Goal: Navigation & Orientation: Find specific page/section

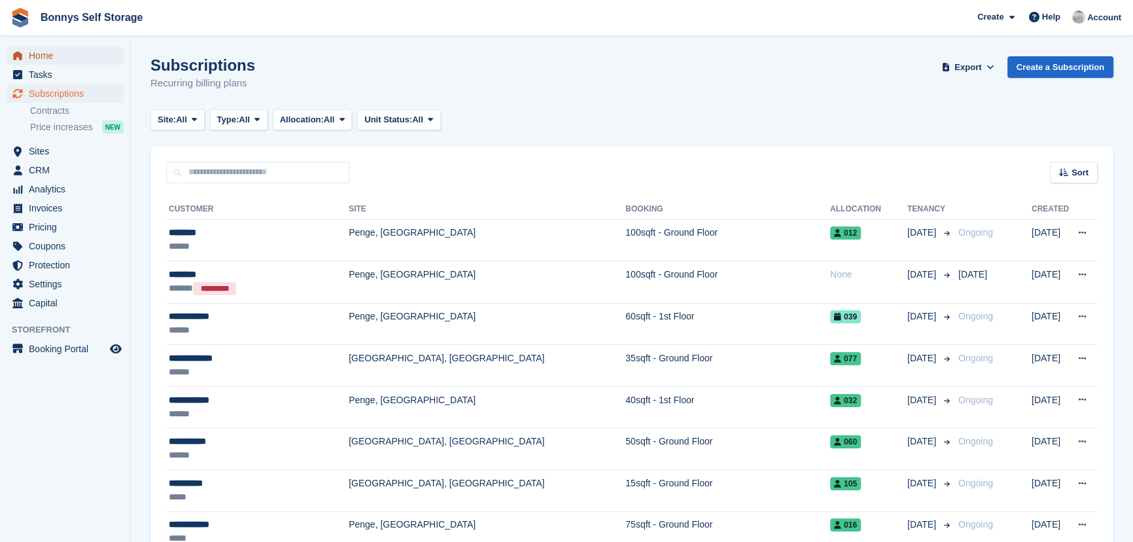
click at [26, 58] on link "Home" at bounding box center [65, 55] width 117 height 18
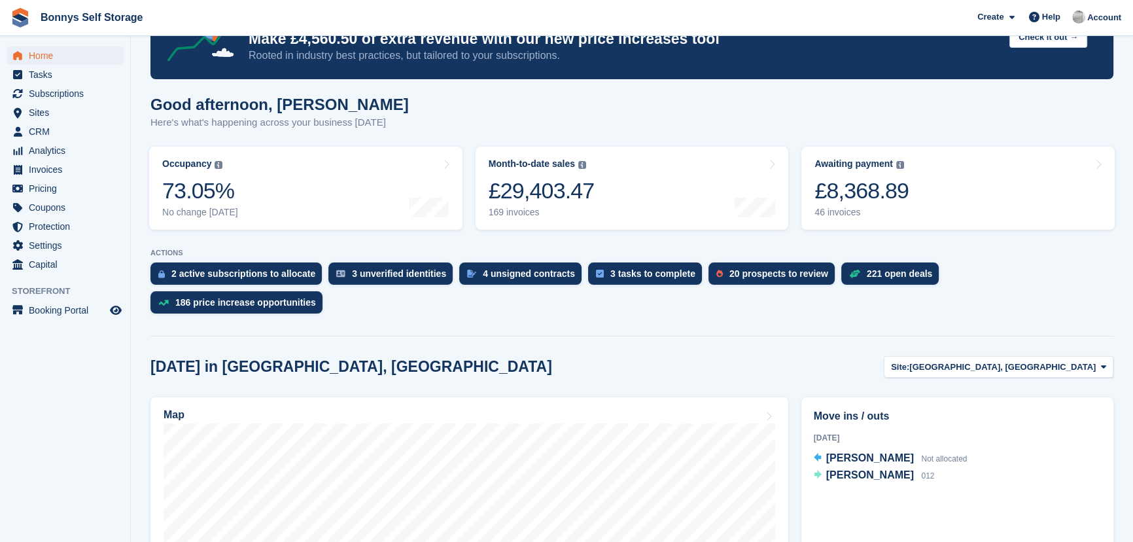
scroll to position [178, 0]
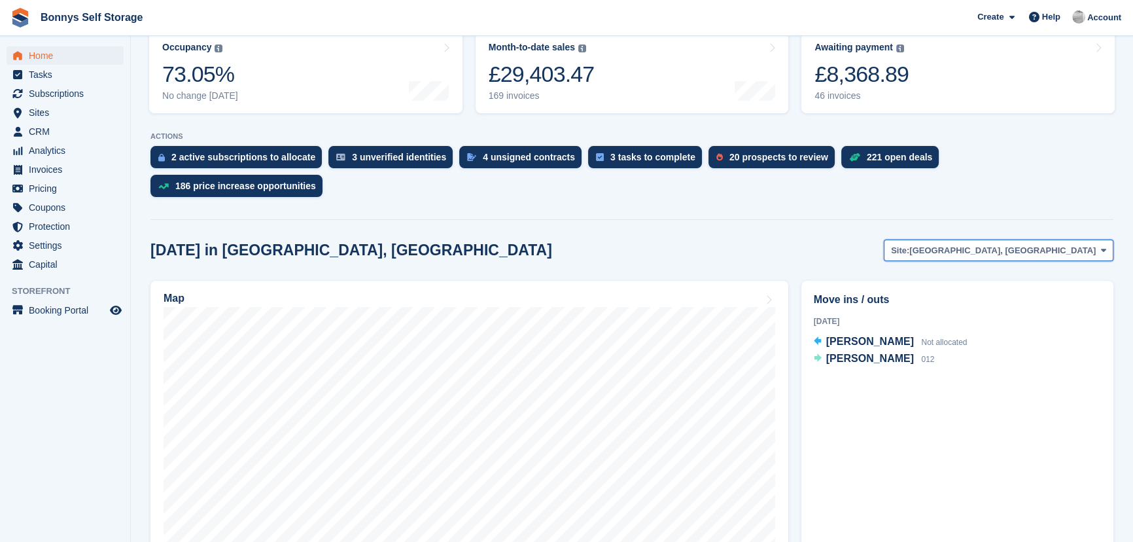
click at [1015, 239] on button "Site: Great Yarmouth, Norfolk" at bounding box center [999, 250] width 230 height 22
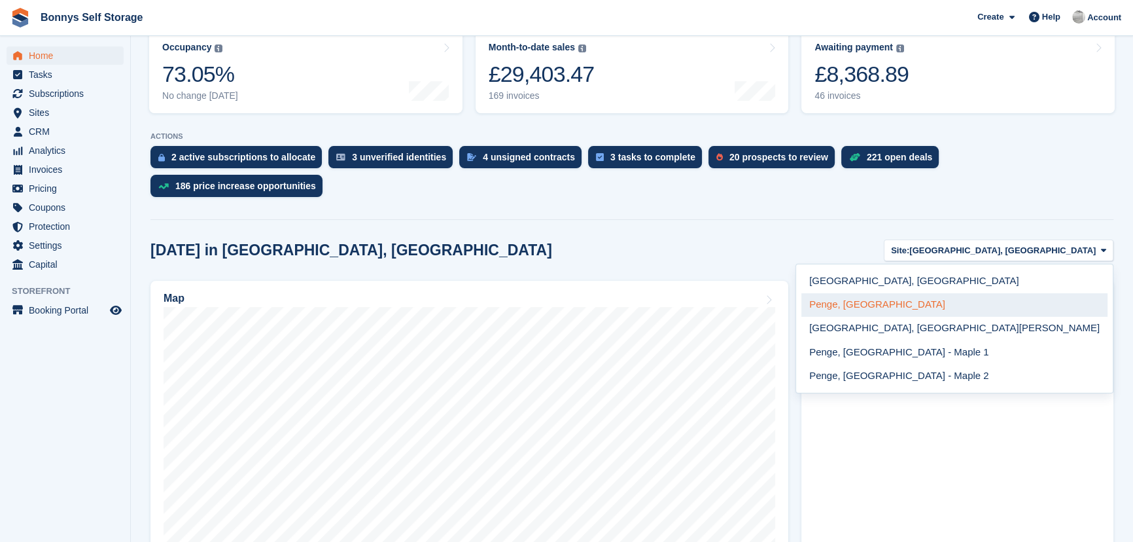
click at [1055, 293] on link "Penge, [GEOGRAPHIC_DATA]" at bounding box center [954, 305] width 306 height 24
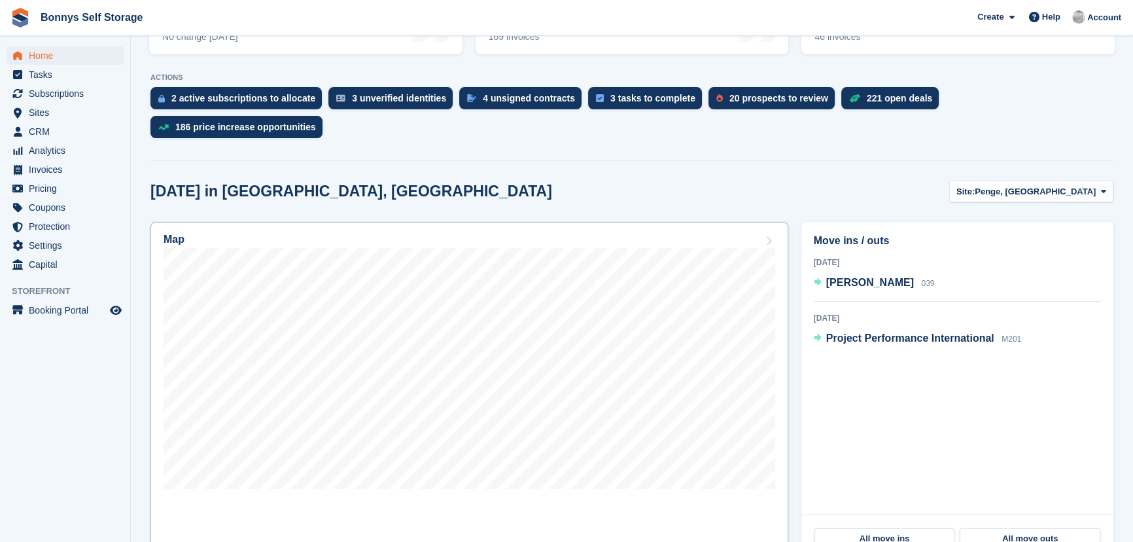
scroll to position [237, 0]
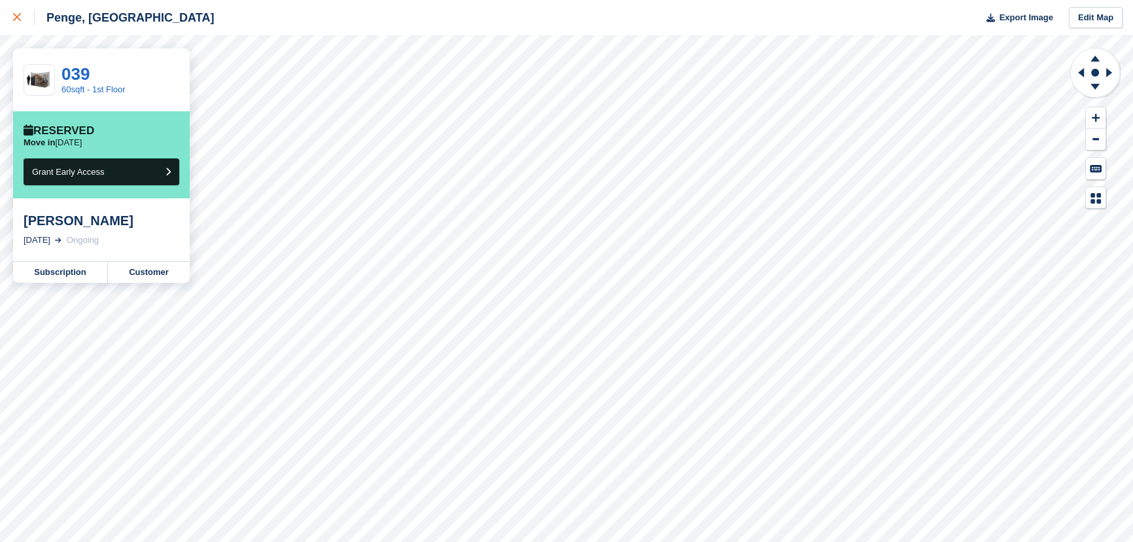
click at [19, 20] on icon at bounding box center [17, 17] width 8 height 8
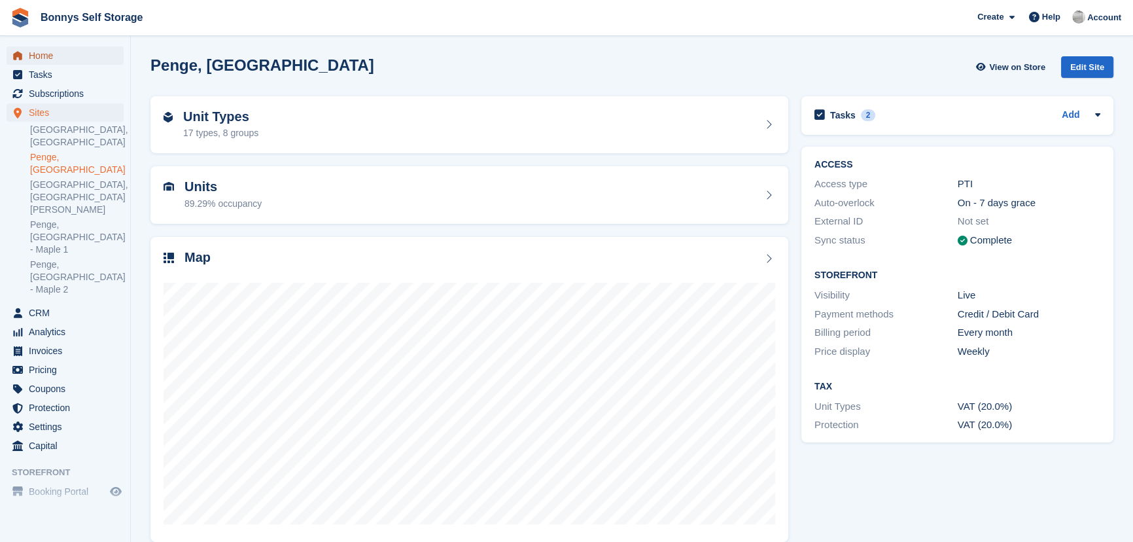
click at [63, 57] on span "Home" at bounding box center [68, 55] width 79 height 18
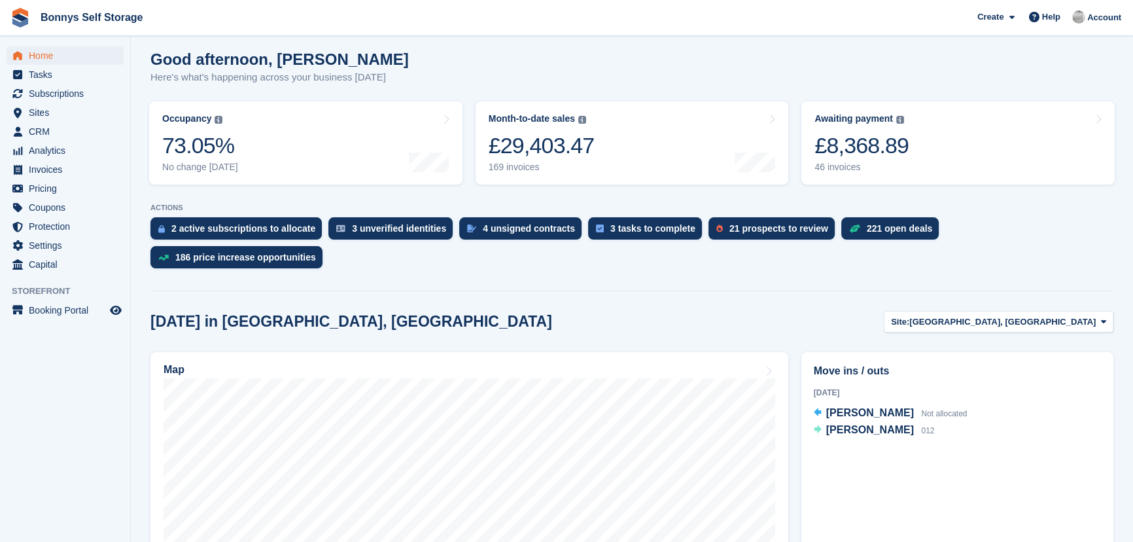
scroll to position [118, 0]
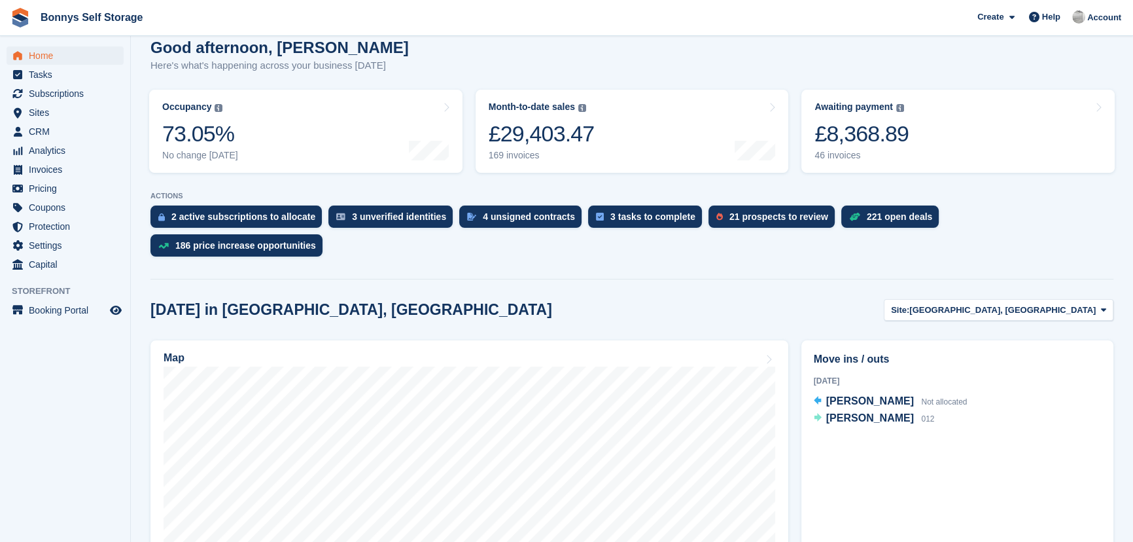
click at [349, 301] on h2 "Today in Great Yarmouth, Norfolk" at bounding box center [351, 310] width 402 height 18
click at [287, 301] on h2 "Today in Great Yarmouth, Norfolk" at bounding box center [351, 310] width 402 height 18
click at [236, 301] on h2 "Today in Great Yarmouth, Norfolk" at bounding box center [351, 310] width 402 height 18
click at [197, 301] on h2 "Today in Great Yarmouth, Norfolk" at bounding box center [351, 310] width 402 height 18
click at [179, 301] on h2 "Today in Great Yarmouth, Norfolk" at bounding box center [351, 310] width 402 height 18
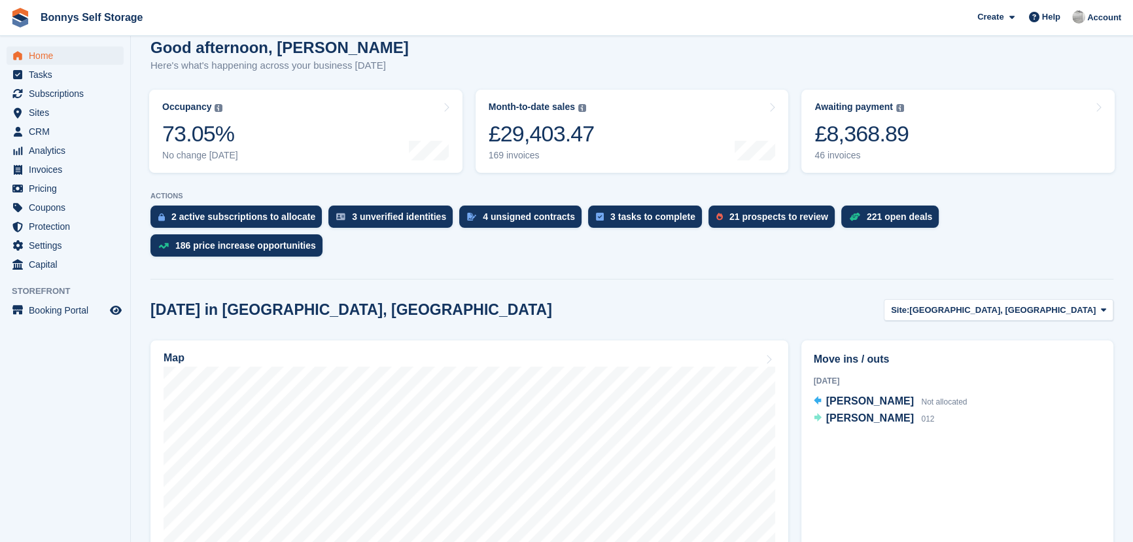
click at [173, 301] on h2 "Today in Great Yarmouth, Norfolk" at bounding box center [351, 310] width 402 height 18
drag, startPoint x: 162, startPoint y: 275, endPoint x: 364, endPoint y: 283, distance: 201.6
click at [364, 301] on h2 "Today in Great Yarmouth, Norfolk" at bounding box center [351, 310] width 402 height 18
click at [364, 301] on h2 "[DATE] in [GEOGRAPHIC_DATA], [GEOGRAPHIC_DATA]" at bounding box center [351, 310] width 402 height 18
click at [65, 99] on span "Subscriptions" at bounding box center [68, 93] width 79 height 18
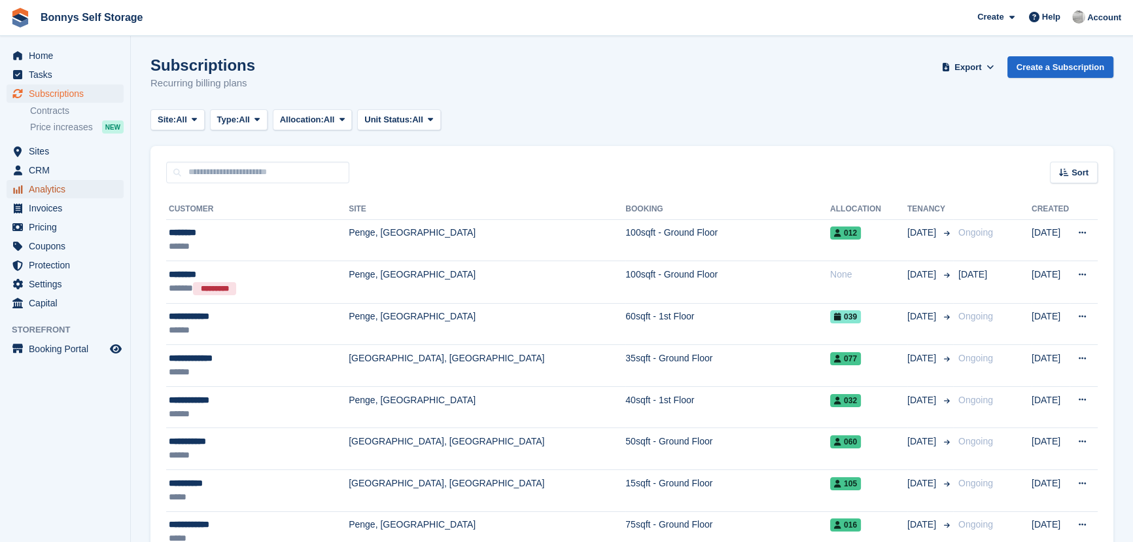
click at [35, 186] on span "Analytics" at bounding box center [68, 189] width 79 height 18
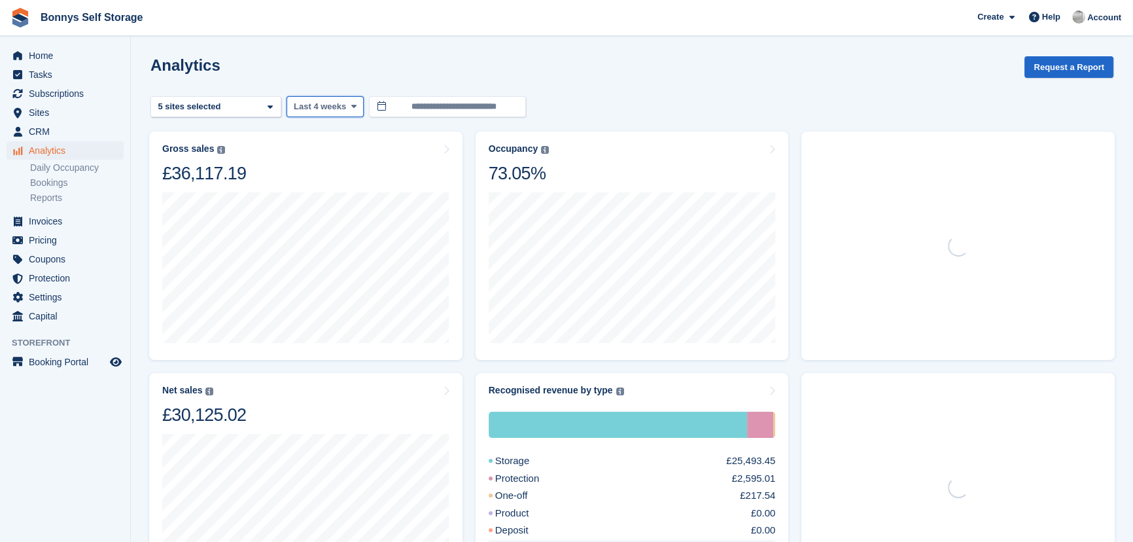
click at [321, 105] on span "Last 4 weeks" at bounding box center [320, 106] width 52 height 13
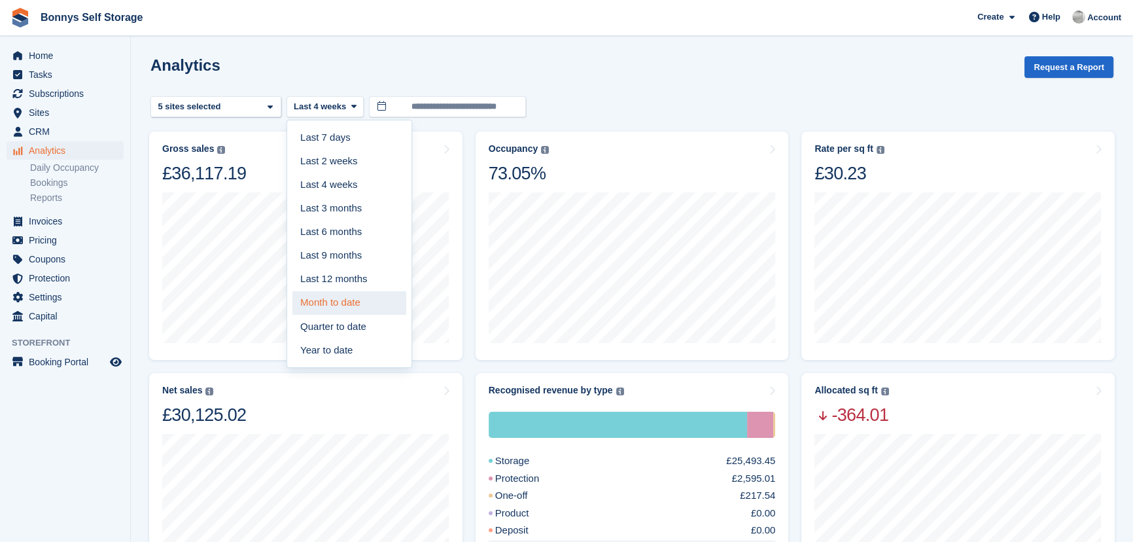
click at [316, 303] on link "Month to date" at bounding box center [349, 303] width 114 height 24
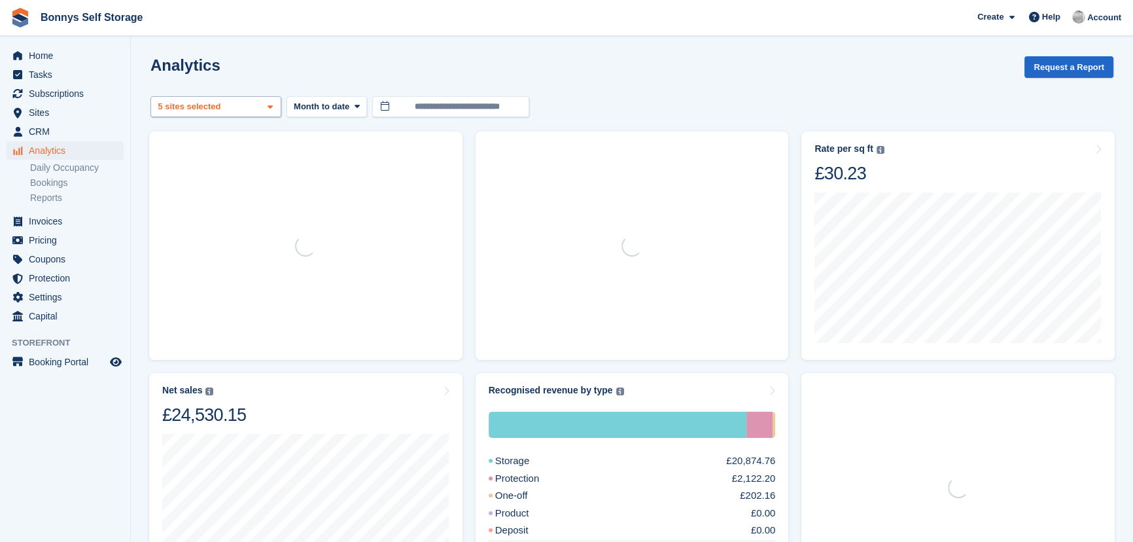
click at [222, 103] on div "Great Yarmouth, Norfolk 2 sites selected 3 sites selected 4 sites selected 5 si…" at bounding box center [215, 107] width 131 height 22
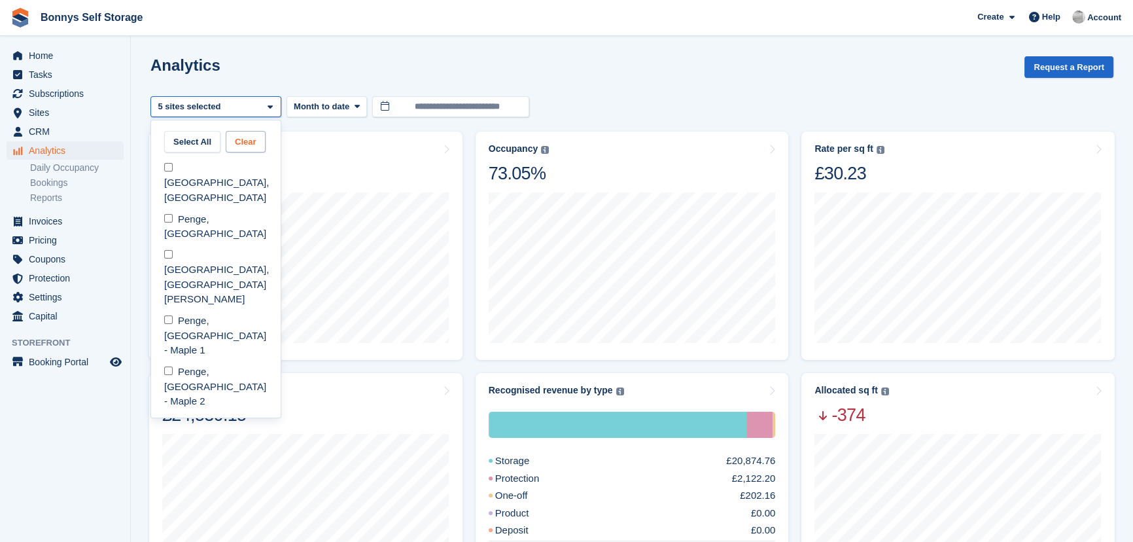
click at [231, 147] on button "Clear" at bounding box center [246, 142] width 40 height 22
click at [176, 164] on div "[GEOGRAPHIC_DATA], [GEOGRAPHIC_DATA]" at bounding box center [215, 183] width 119 height 51
select select "****"
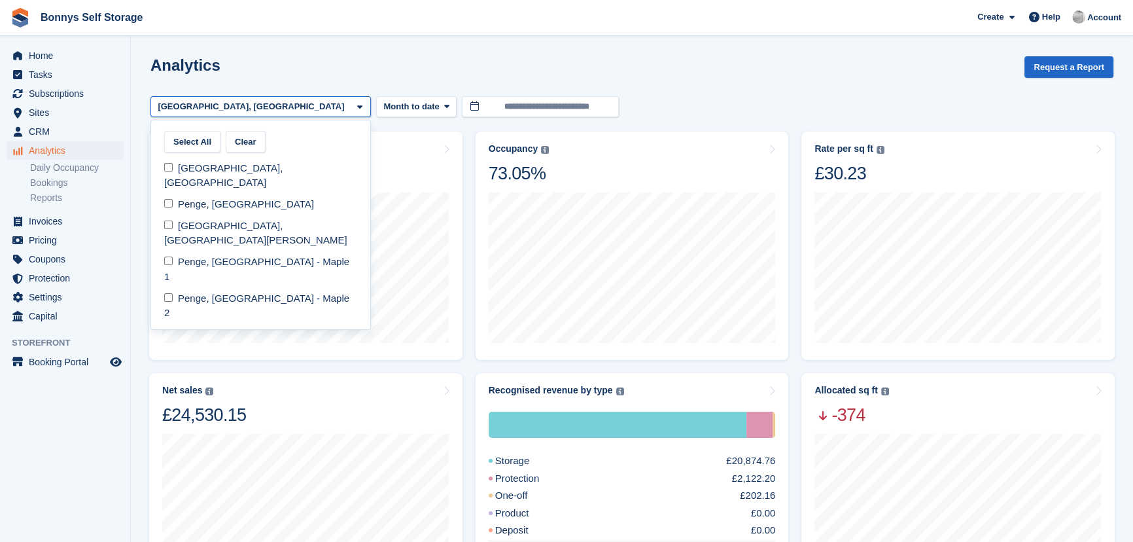
click at [215, 70] on div "Analytics Request a Report" at bounding box center [631, 74] width 963 height 37
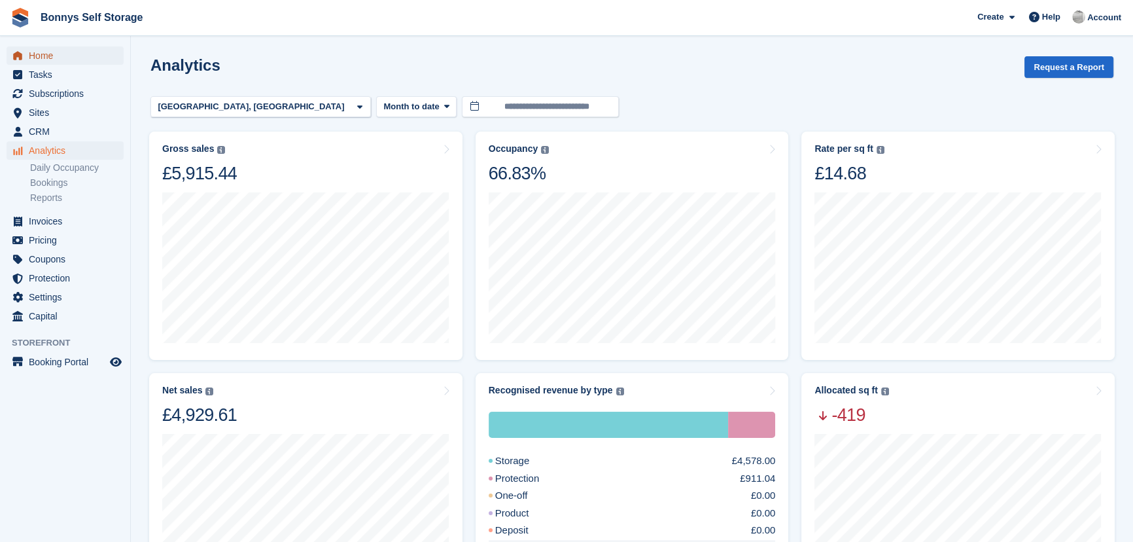
click at [33, 56] on span "Home" at bounding box center [68, 55] width 79 height 18
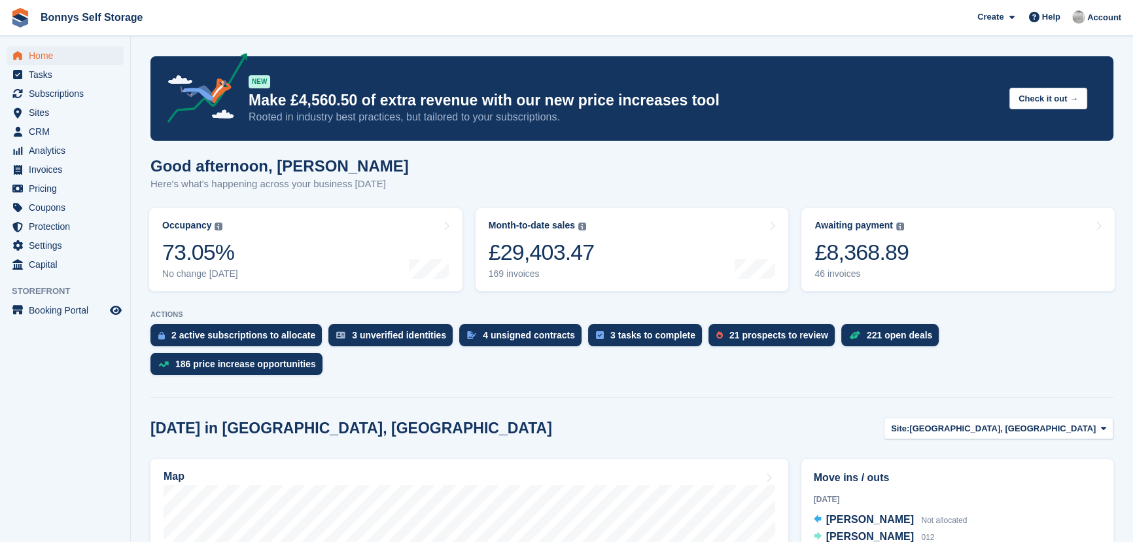
click at [550, 192] on div "Good afternoon, [PERSON_NAME] Here's what's happening across your business [DAT…" at bounding box center [631, 182] width 963 height 50
